Goal: Task Accomplishment & Management: Manage account settings

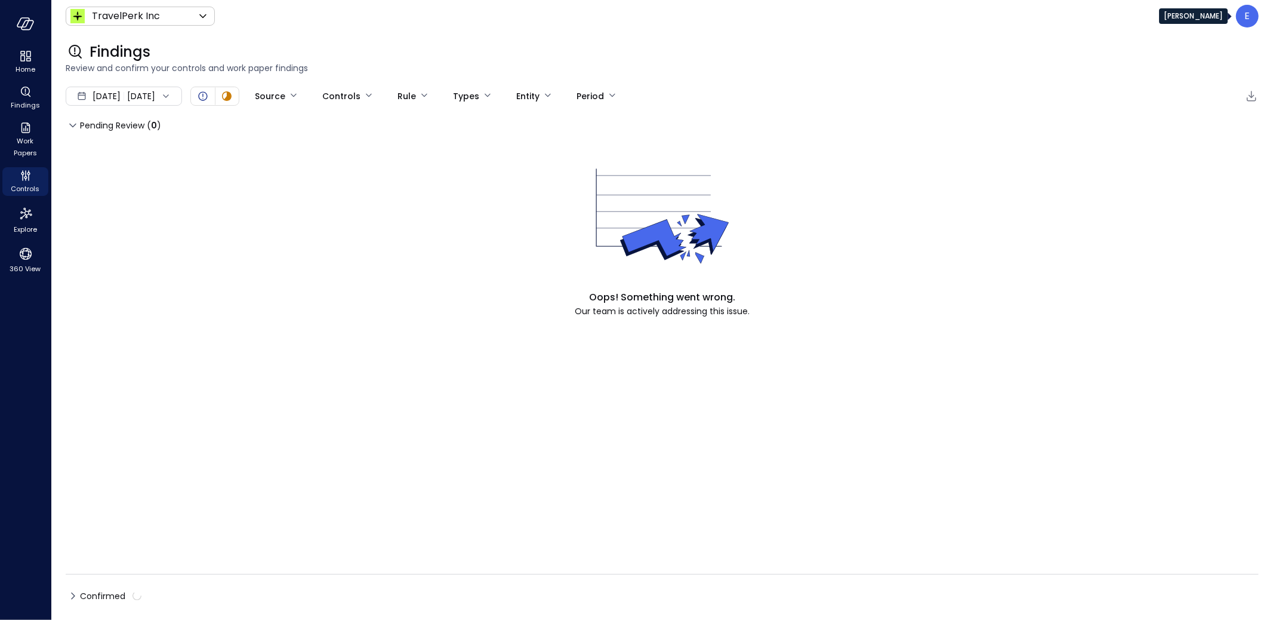
click at [1248, 14] on p "E" at bounding box center [1247, 16] width 5 height 14
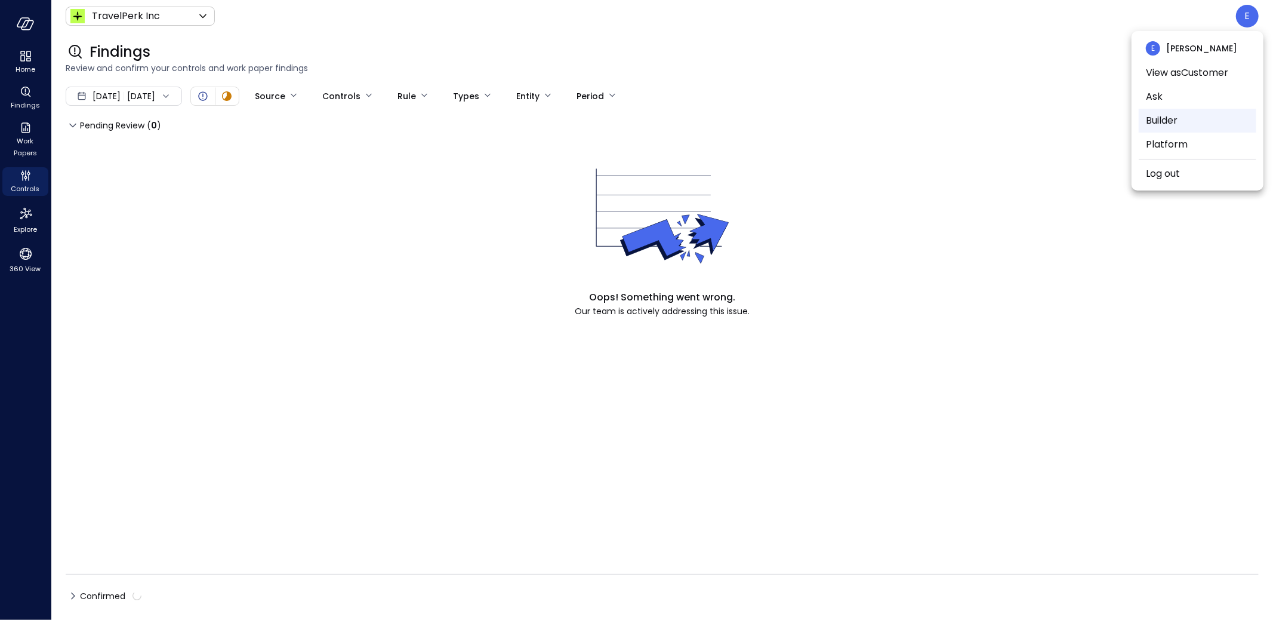
click at [1183, 113] on li "Builder" at bounding box center [1198, 121] width 118 height 24
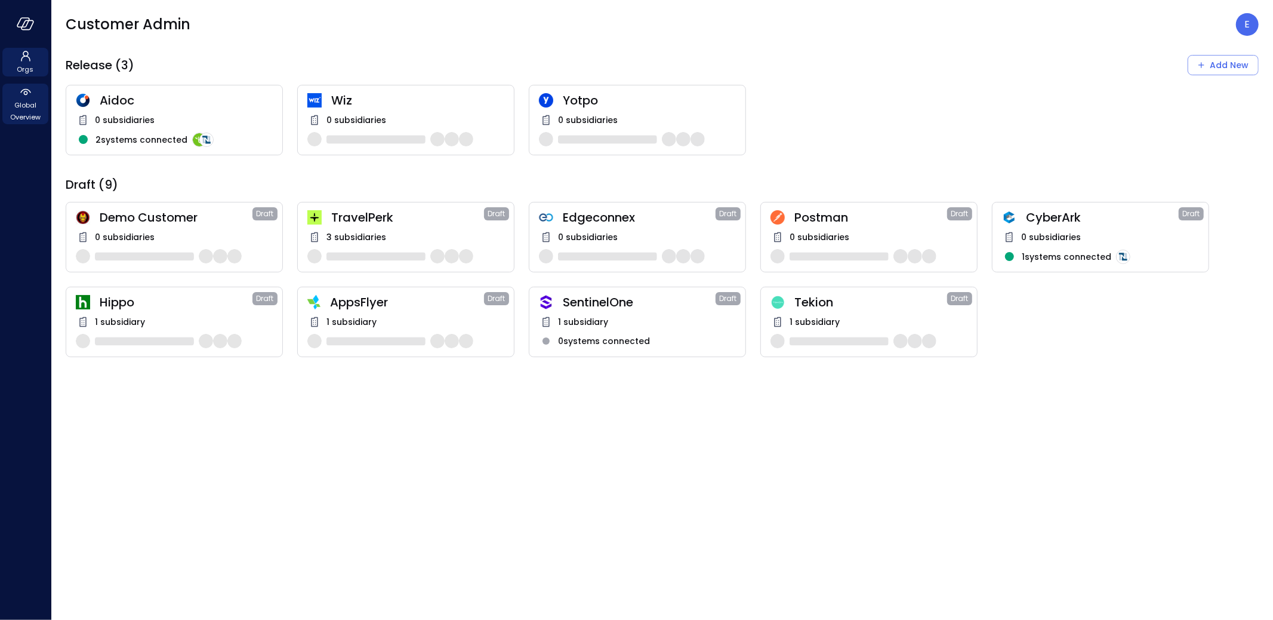
click at [20, 101] on span "Global Overview" at bounding box center [25, 111] width 36 height 24
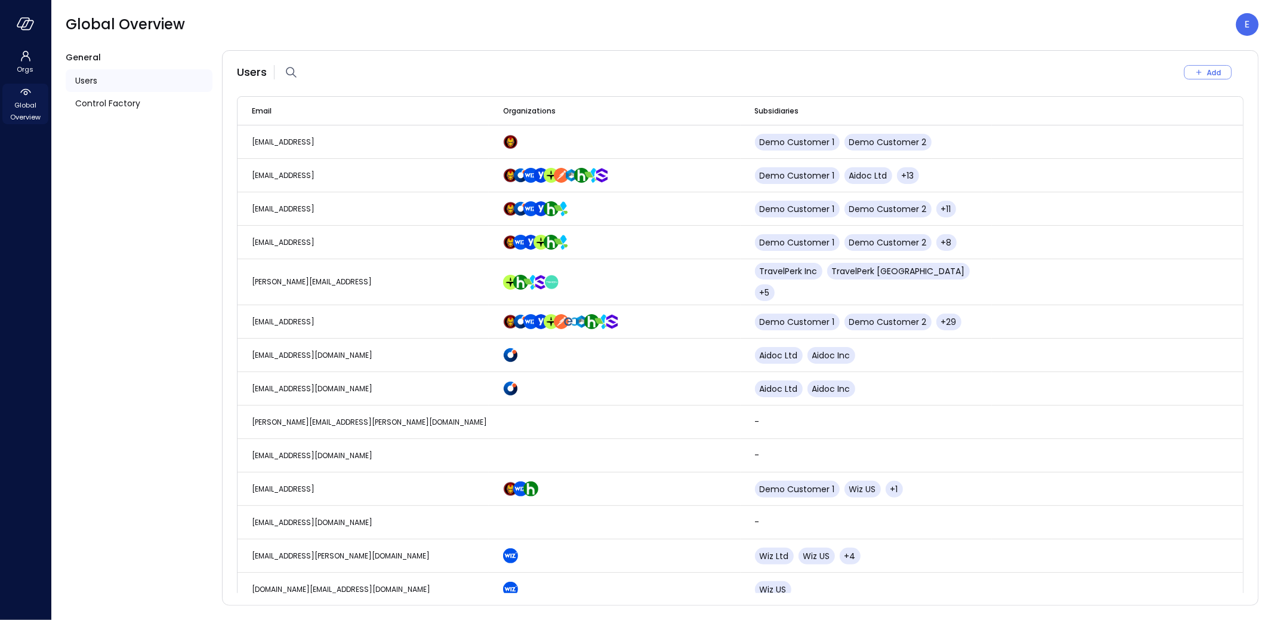
scroll to position [2508, 0]
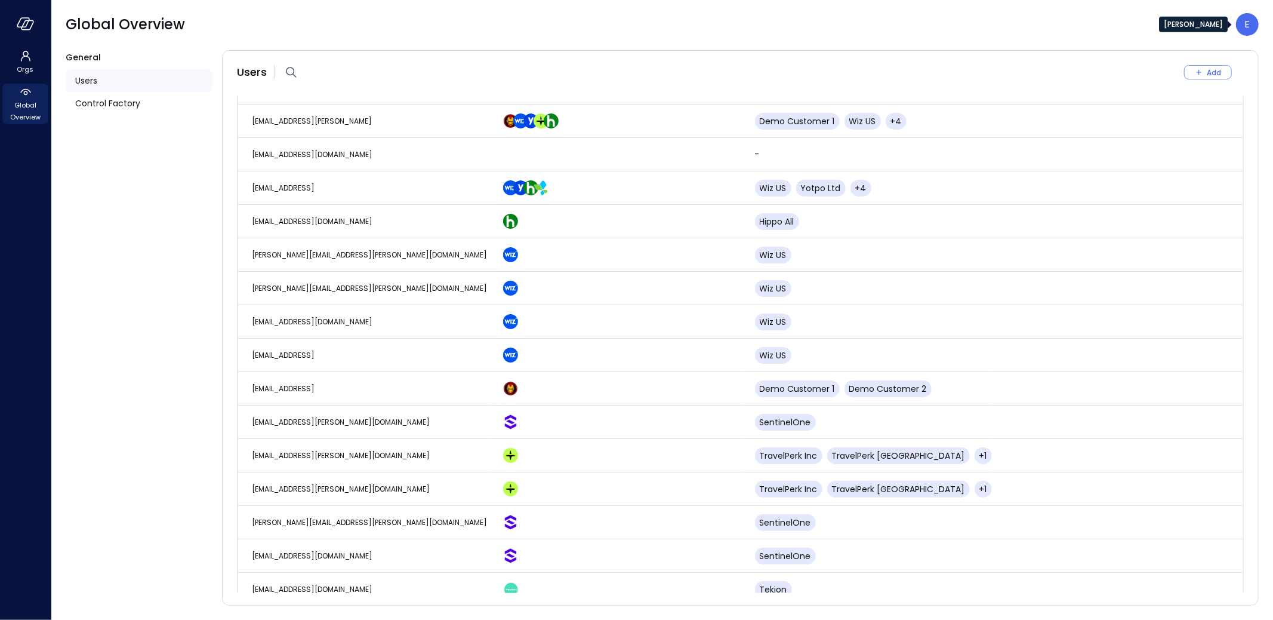
click at [1244, 26] on div "E" at bounding box center [1247, 24] width 23 height 23
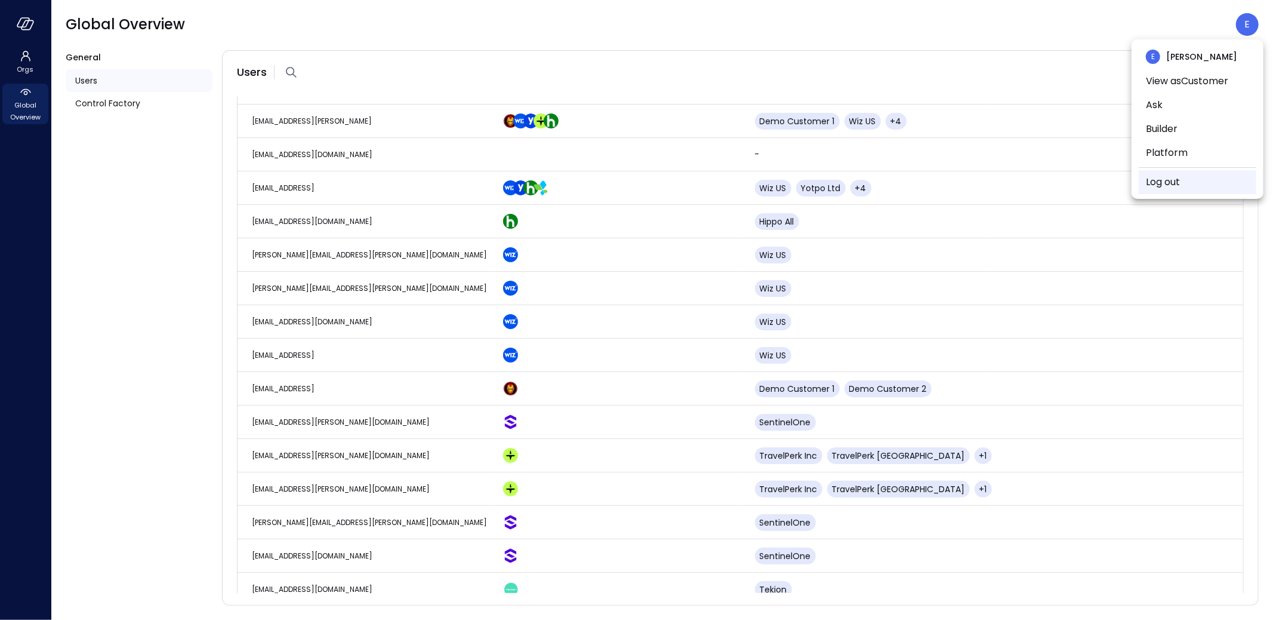
click at [1183, 181] on li "Log out" at bounding box center [1198, 182] width 118 height 24
click at [1166, 182] on link "Log out" at bounding box center [1163, 182] width 34 height 14
